Goal: Check status: Check status

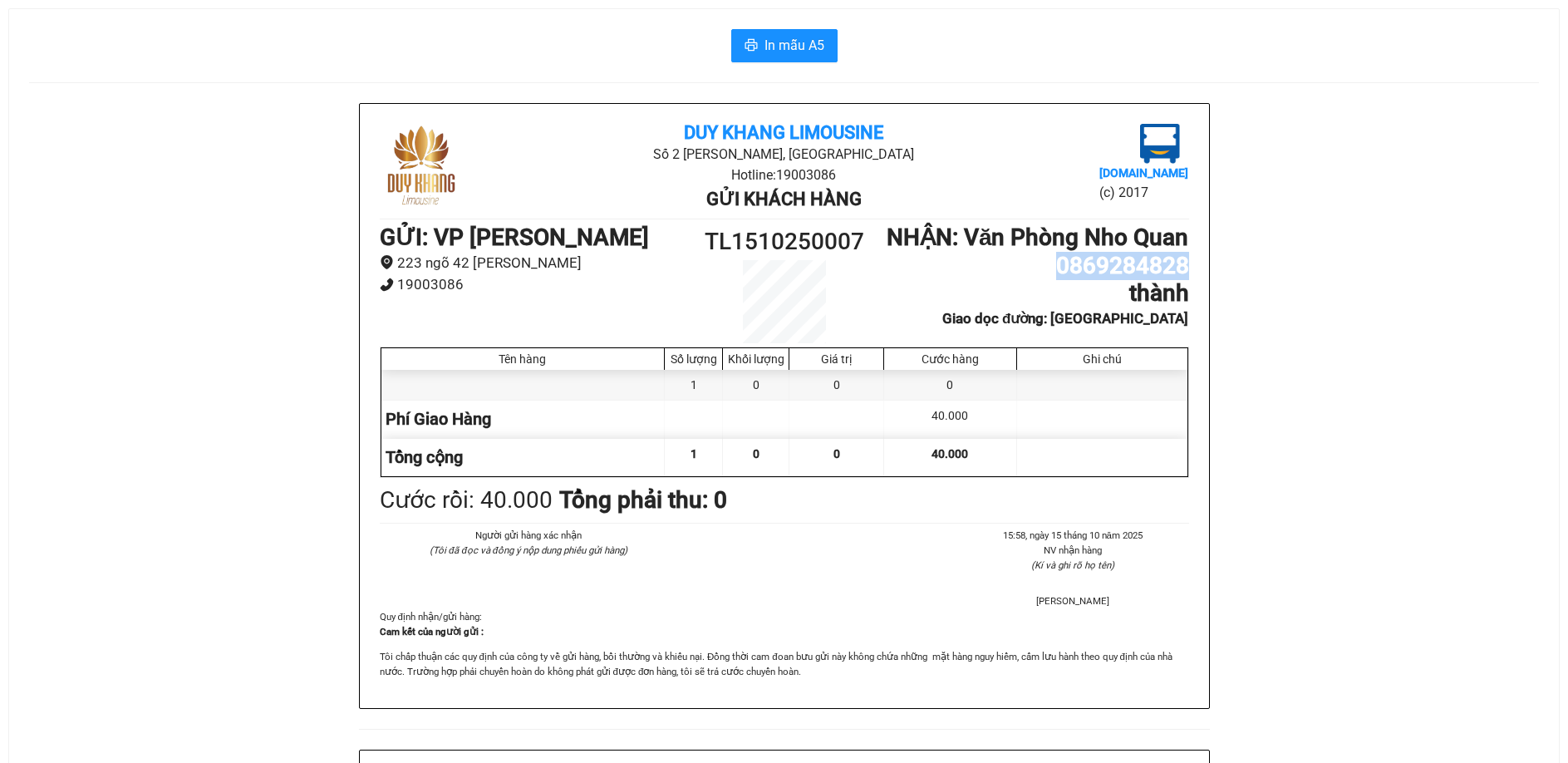
drag, startPoint x: 1191, startPoint y: 305, endPoint x: 1055, endPoint y: 301, distance: 136.1
click at [1055, 301] on div "Duy Khang Limousine Số 2 [GEOGRAPHIC_DATA], [GEOGRAPHIC_DATA] Hotline: 19003086…" at bounding box center [784, 406] width 849 height 604
copy h1 "0869284828"
